Goal: Task Accomplishment & Management: Manage account settings

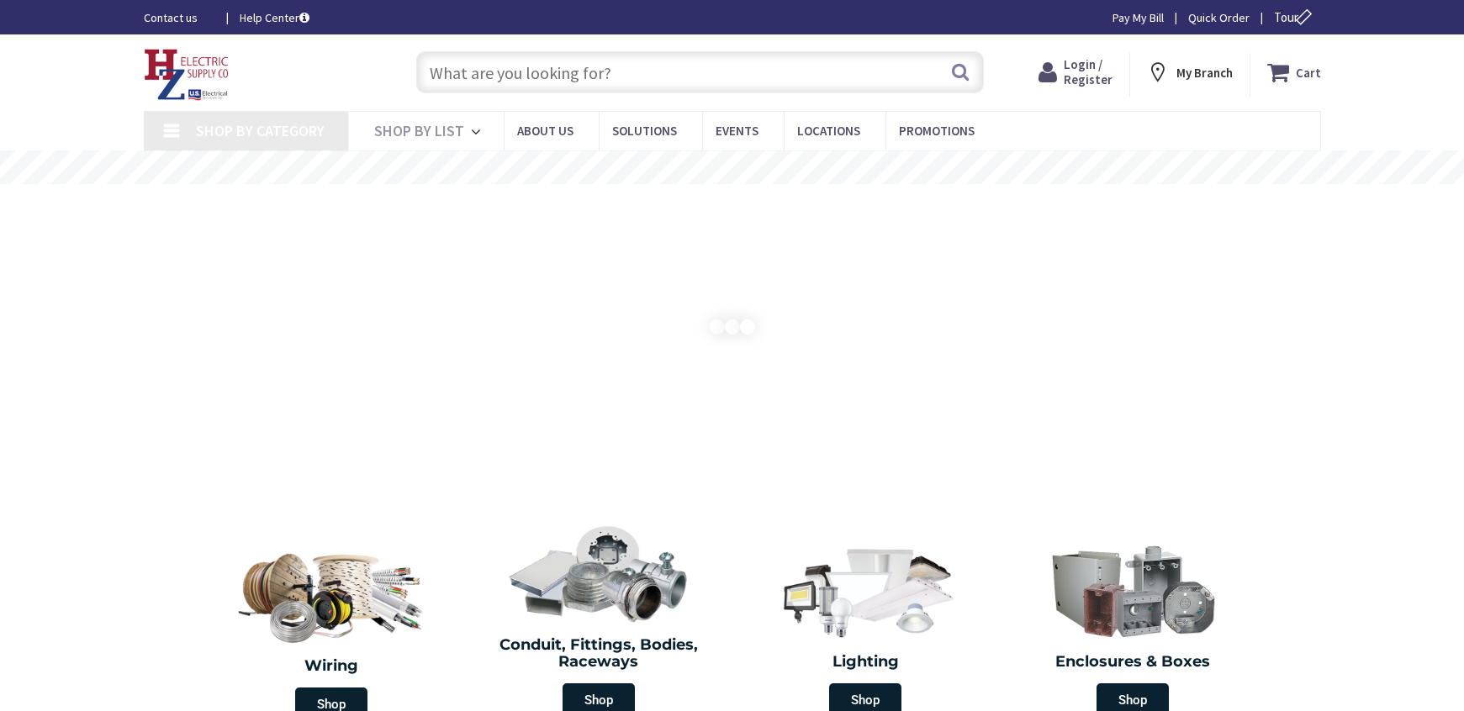
type input "[GEOGRAPHIC_DATA]"
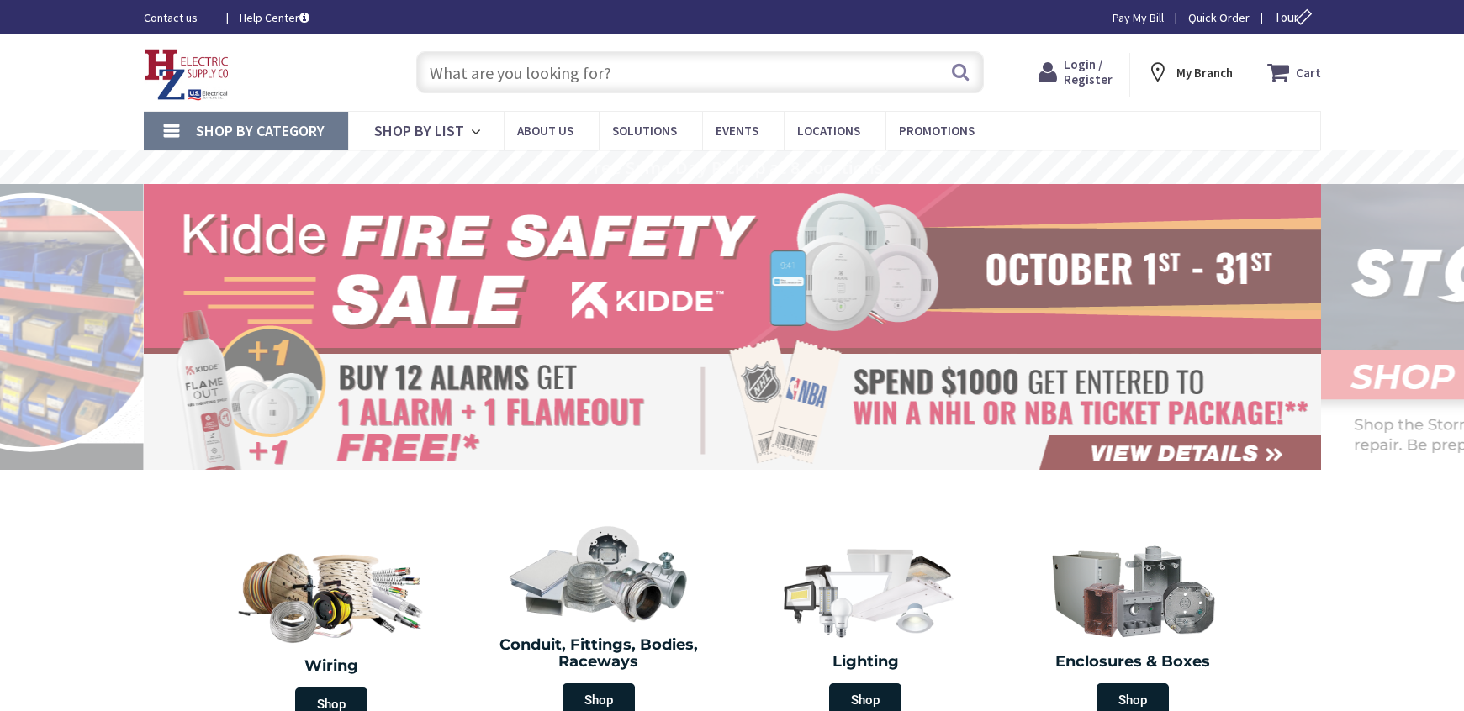
click at [1100, 80] on span "Login / Register" at bounding box center [1087, 71] width 49 height 31
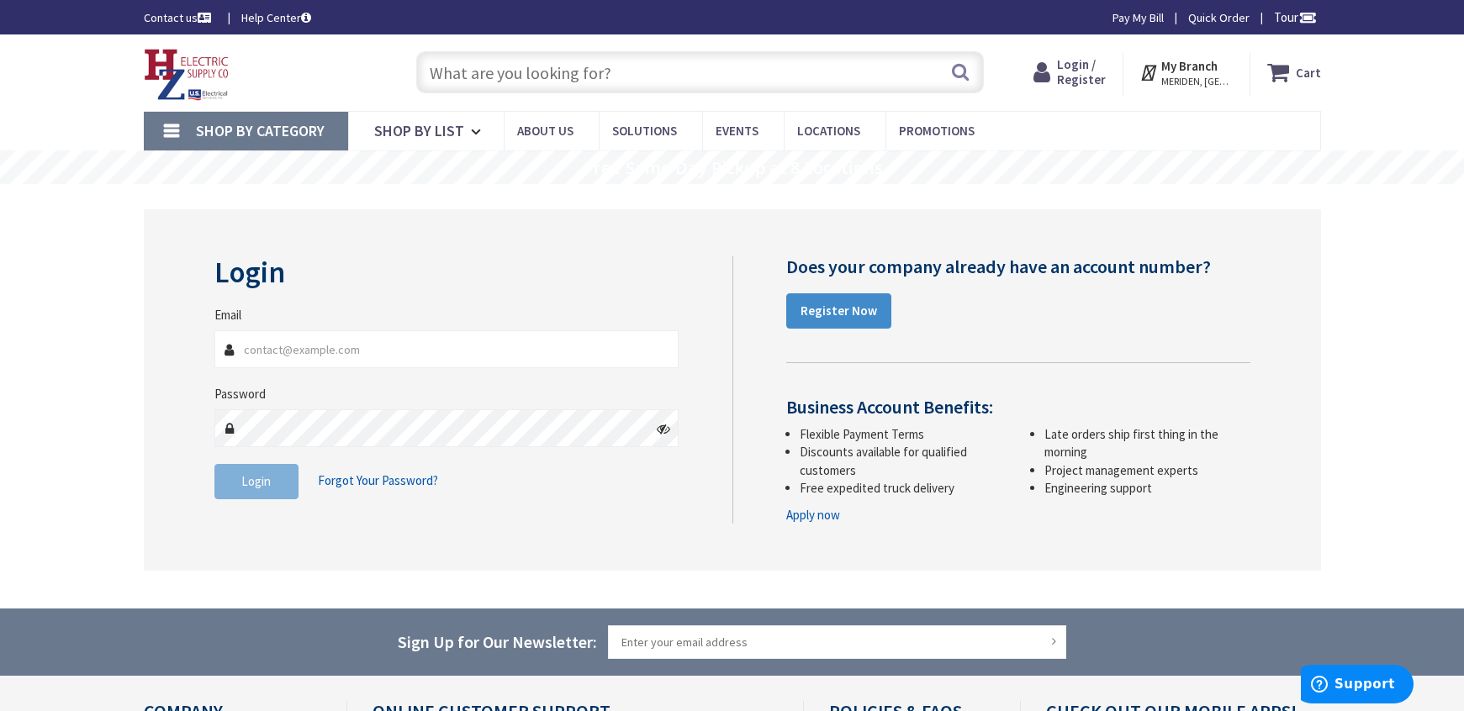
type input "[EMAIL_ADDRESS][DOMAIN_NAME]"
click at [290, 514] on fieldset "Email bcolcord@kaiboelectric.com Password Login Forgot Your Password?" at bounding box center [446, 411] width 465 height 210
click at [280, 490] on button "Login" at bounding box center [256, 481] width 84 height 35
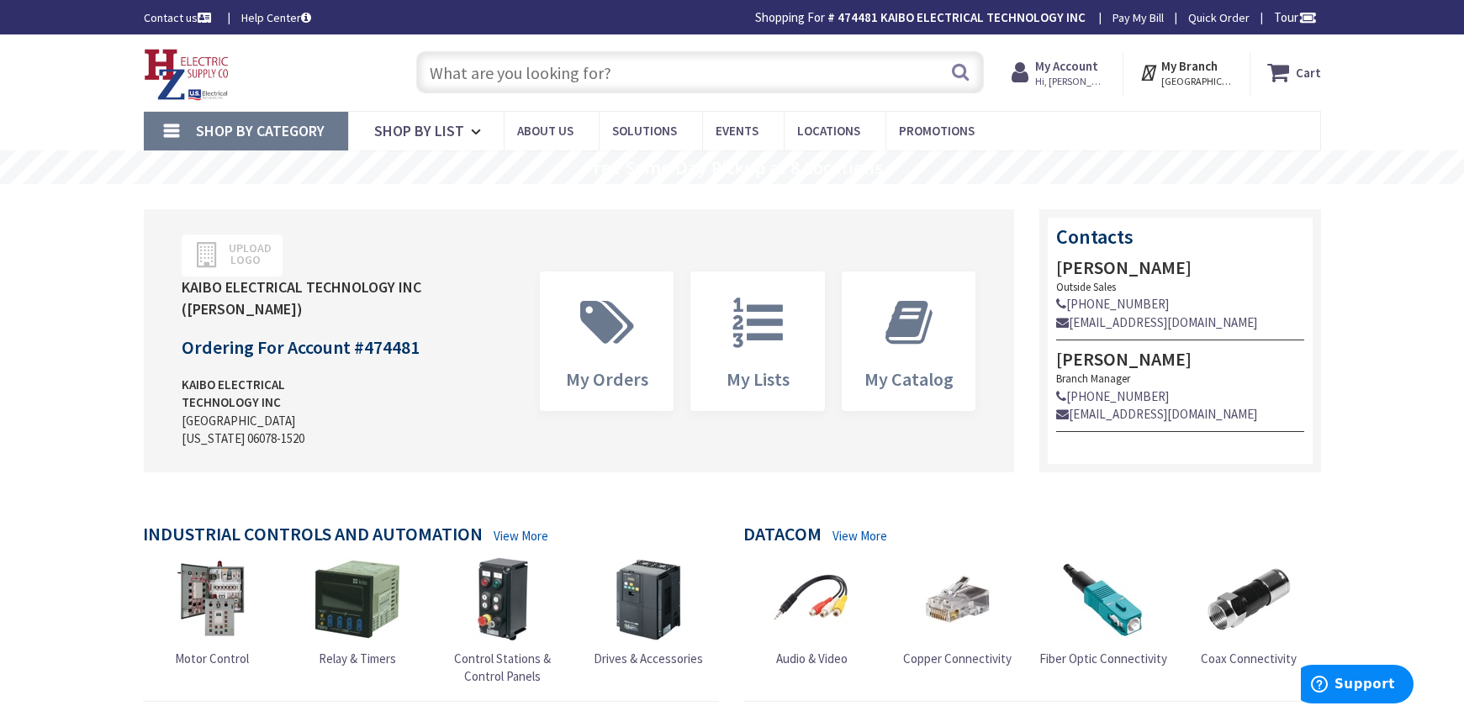
click at [1142, 18] on link "Pay My Bill" at bounding box center [1137, 17] width 51 height 17
